Goal: Information Seeking & Learning: Learn about a topic

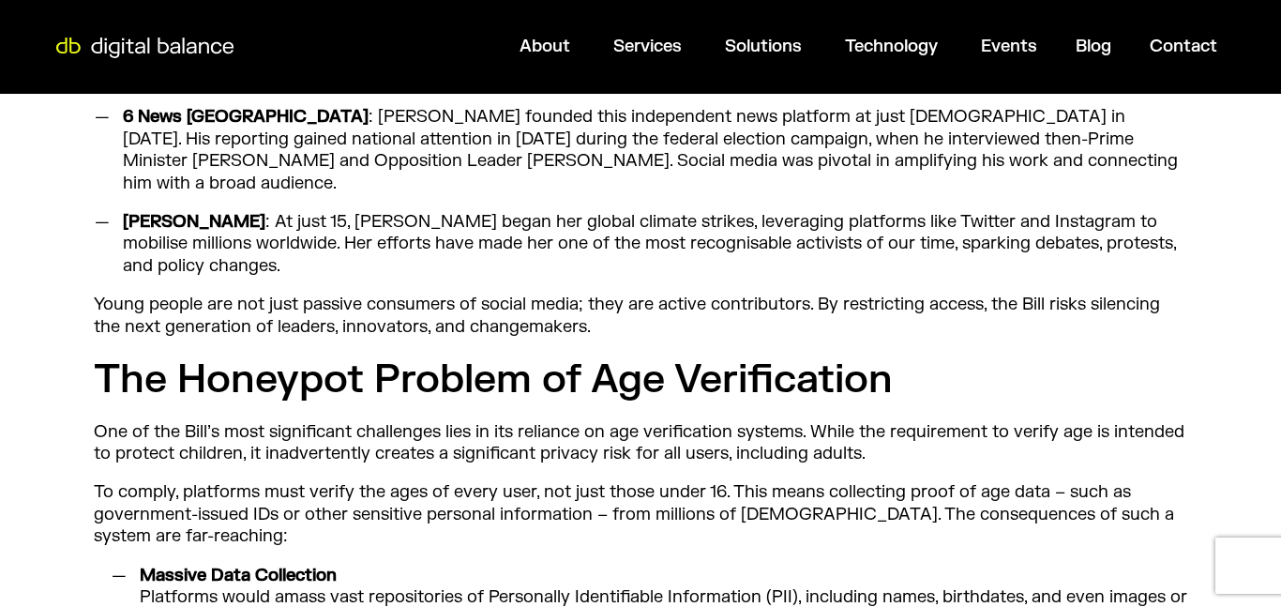
scroll to position [1628, 0]
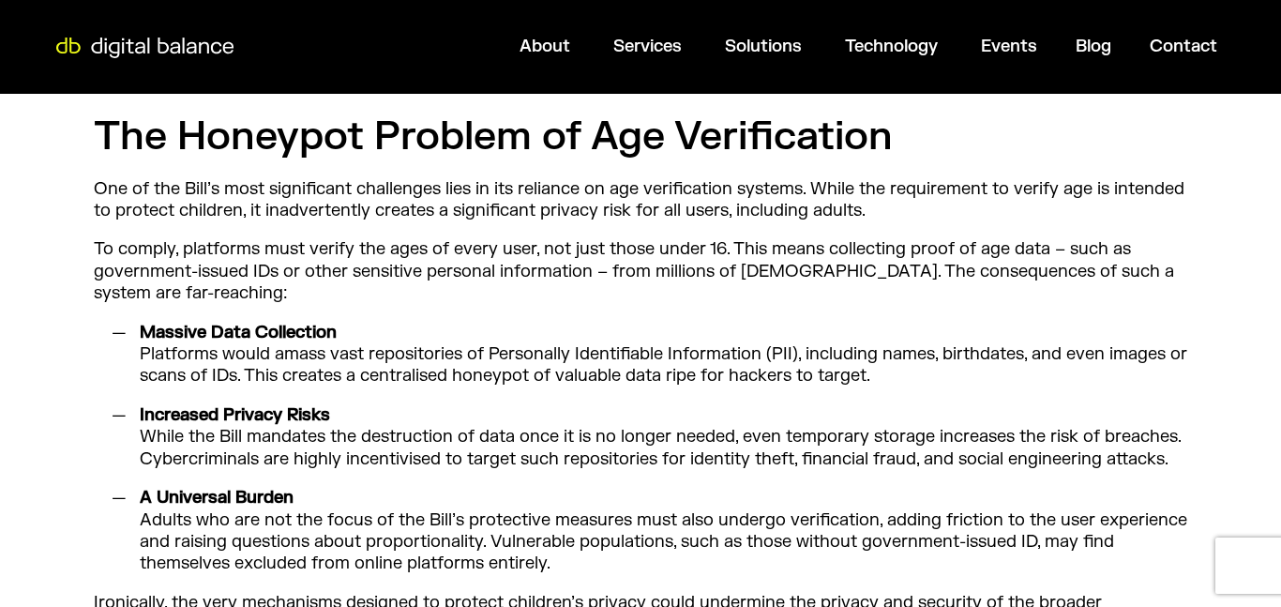
scroll to position [1868, 0]
click at [1115, 278] on p "To comply, platforms must verify the ages of every user, not just those under 1…" at bounding box center [641, 270] width 1094 height 66
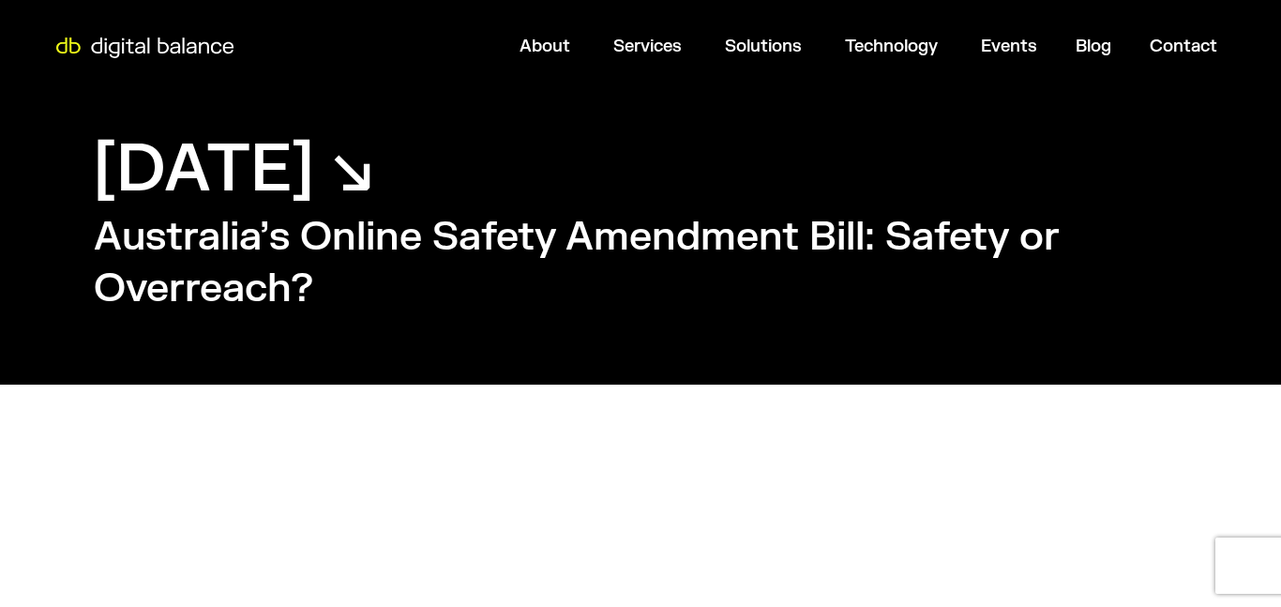
scroll to position [40, 0]
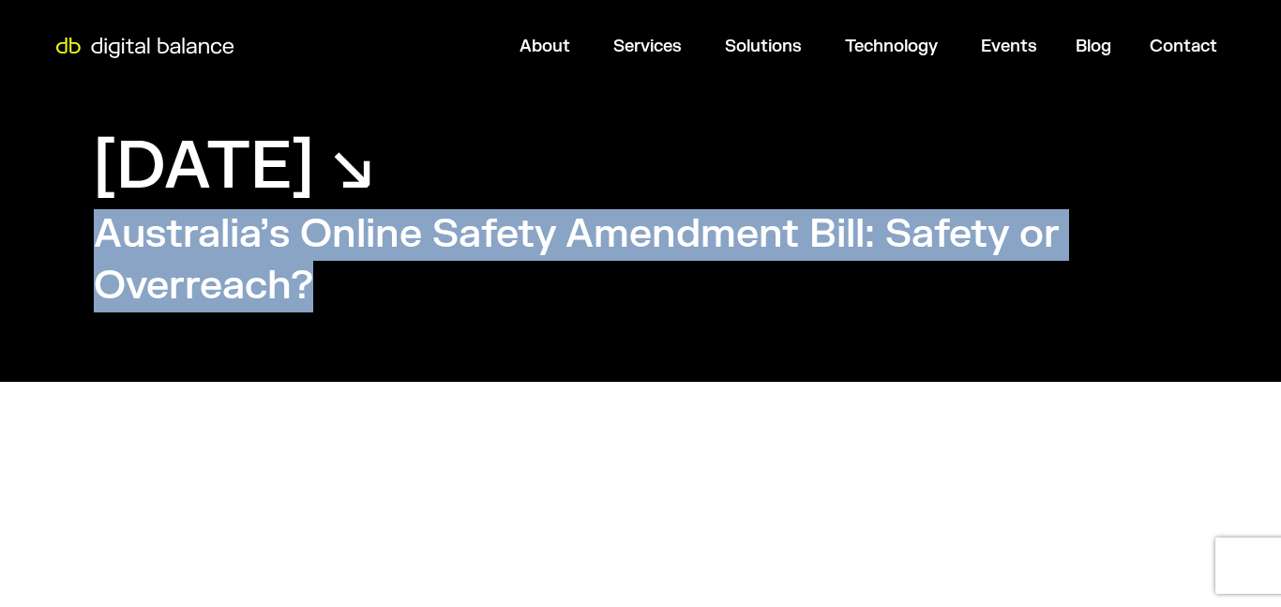
drag, startPoint x: 101, startPoint y: 236, endPoint x: 321, endPoint y: 303, distance: 229.3
click at [321, 303] on h2 "Australia’s Online Safety Amendment Bill: Safety or Overreach?" at bounding box center [641, 260] width 1094 height 102
copy h2 "Australia’s Online Safety Amendment Bill: Safety or Overreach?"
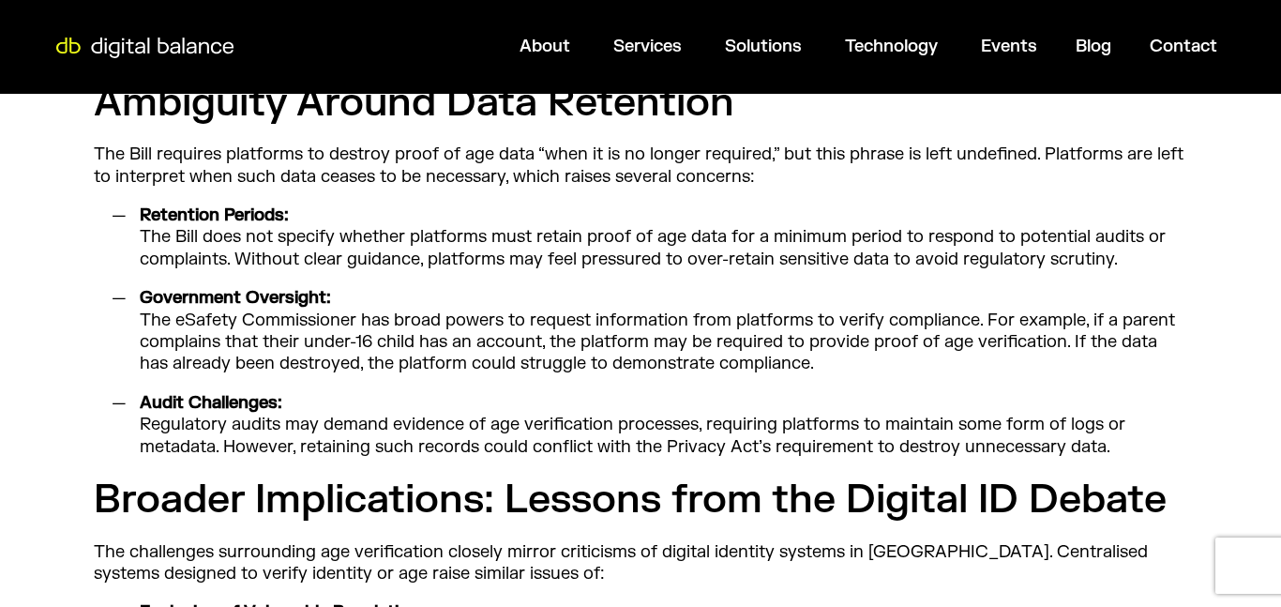
scroll to position [2440, 0]
